Goal: Transaction & Acquisition: Purchase product/service

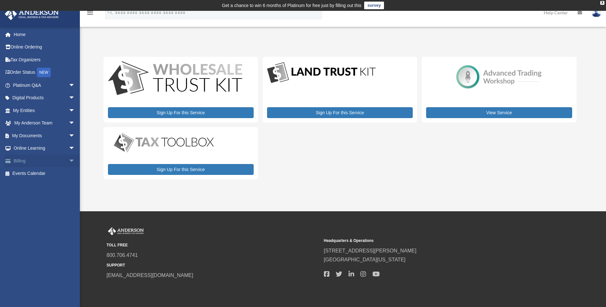
click at [24, 159] on link "Billing arrow_drop_down" at bounding box center [44, 161] width 80 height 13
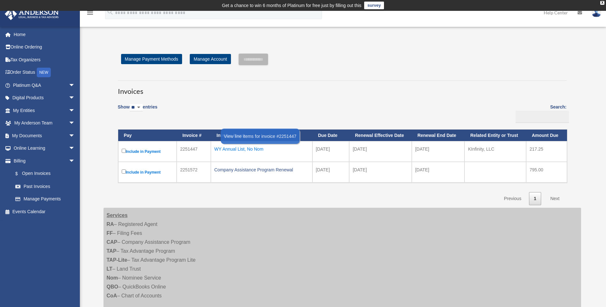
click at [233, 149] on div "WY Annual List, No Nom" at bounding box center [261, 149] width 95 height 9
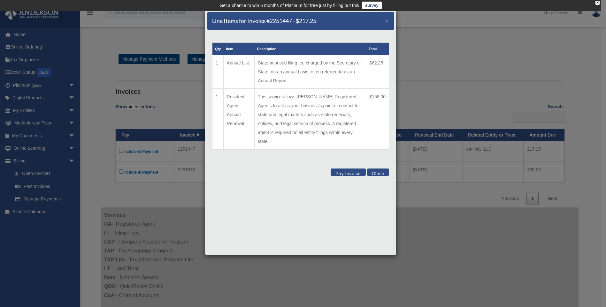
click at [349, 169] on button "Pay Invoice" at bounding box center [348, 172] width 35 height 7
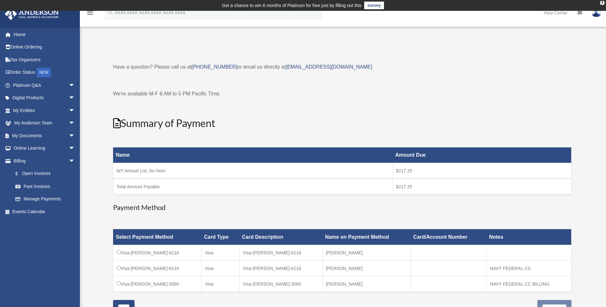
scroll to position [53, 0]
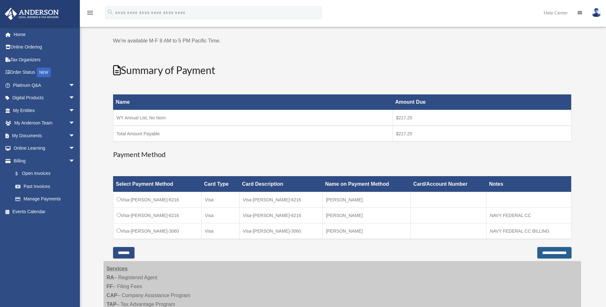
click at [549, 250] on input "**********" at bounding box center [554, 252] width 34 height 11
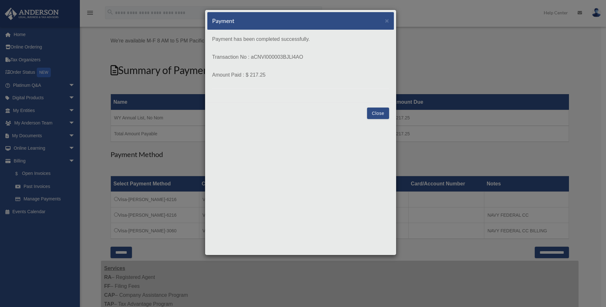
click at [379, 108] on button "Close" at bounding box center [378, 113] width 22 height 11
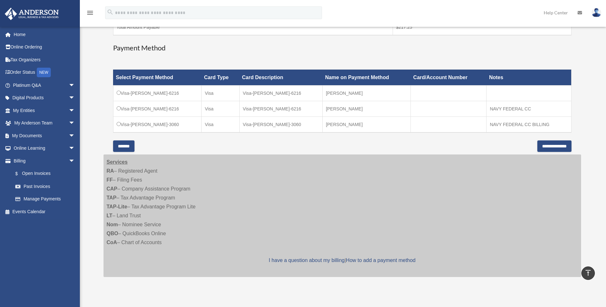
scroll to position [213, 0]
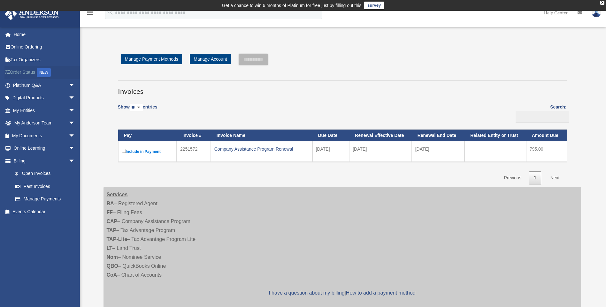
click at [24, 72] on link "Order Status NEW" at bounding box center [44, 72] width 80 height 13
click at [26, 46] on link "Online Ordering" at bounding box center [44, 47] width 80 height 13
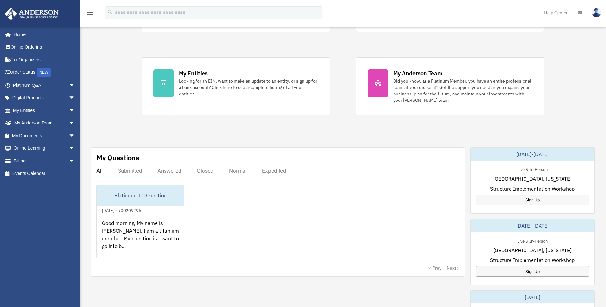
scroll to position [160, 0]
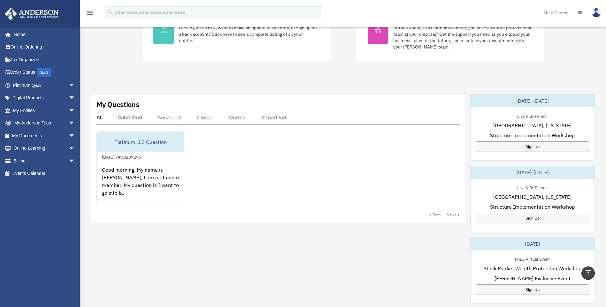
click at [165, 117] on div "Answered" at bounding box center [169, 117] width 24 height 6
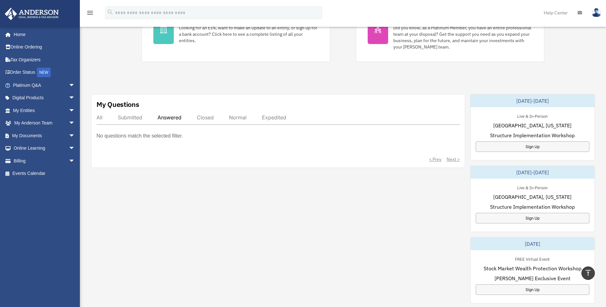
click at [133, 116] on div "Submitted" at bounding box center [130, 117] width 24 height 6
click at [98, 117] on div "All" at bounding box center [99, 117] width 6 height 6
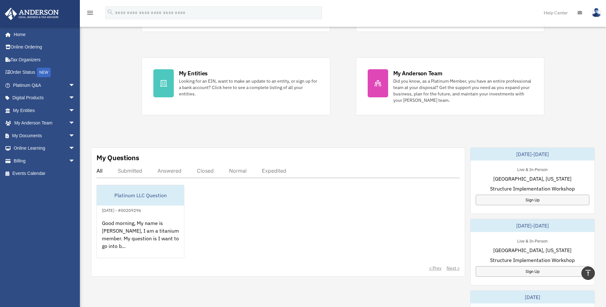
scroll to position [0, 0]
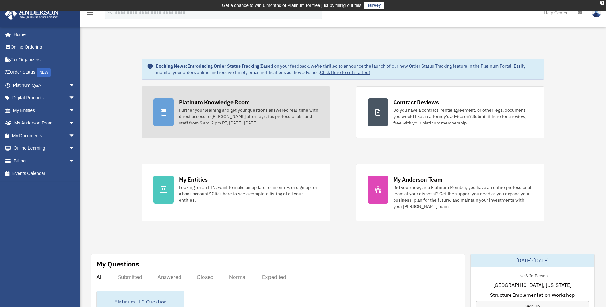
click at [167, 113] on icon at bounding box center [164, 113] width 8 height 8
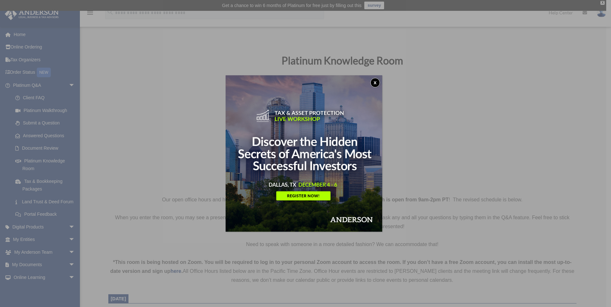
click at [376, 84] on button "x" at bounding box center [375, 83] width 10 height 10
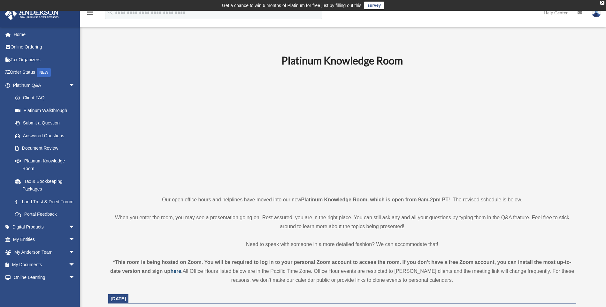
click at [170, 272] on strong "here" at bounding box center [175, 271] width 11 height 5
